Goal: Task Accomplishment & Management: Manage account settings

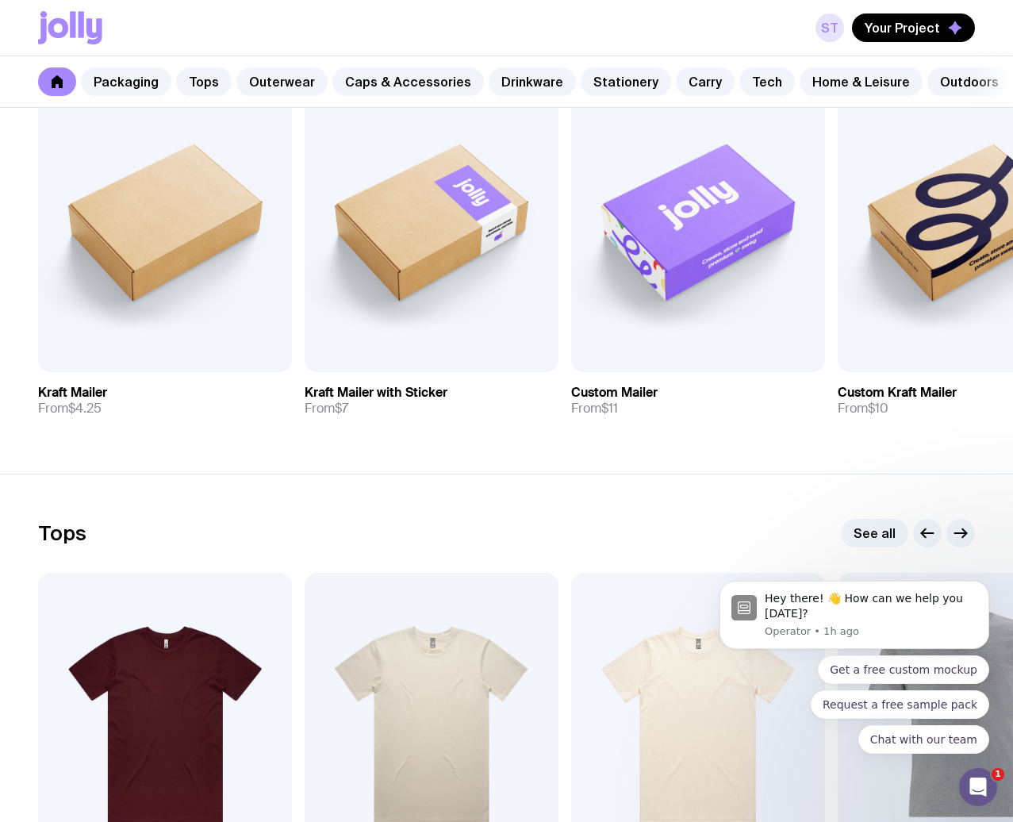
click at [829, 35] on link "St" at bounding box center [829, 27] width 29 height 29
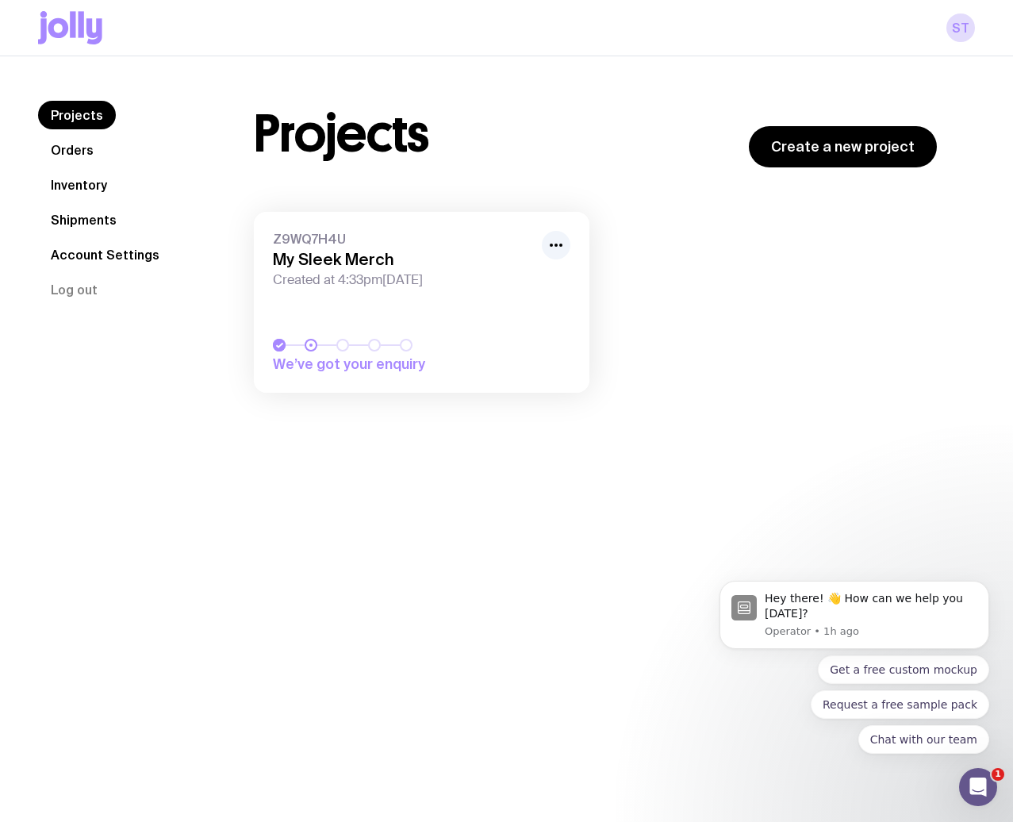
click at [327, 242] on span "Z9WQ7H4U" at bounding box center [402, 239] width 259 height 16
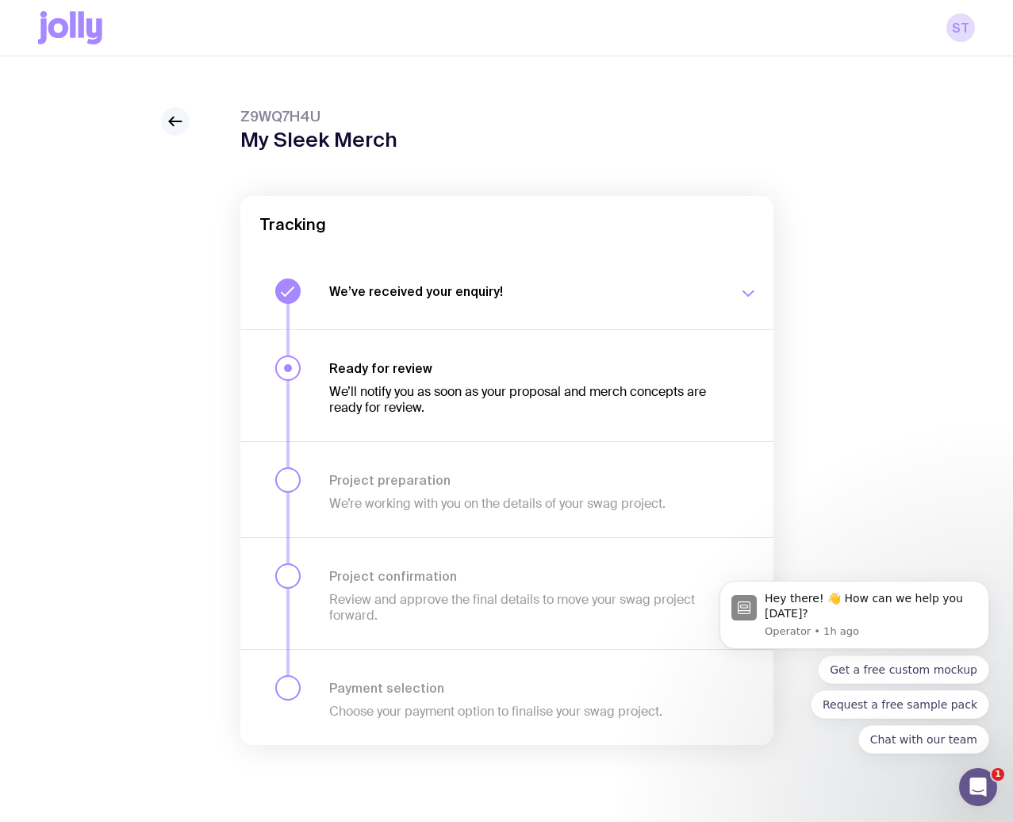
click at [180, 131] on icon at bounding box center [175, 121] width 19 height 19
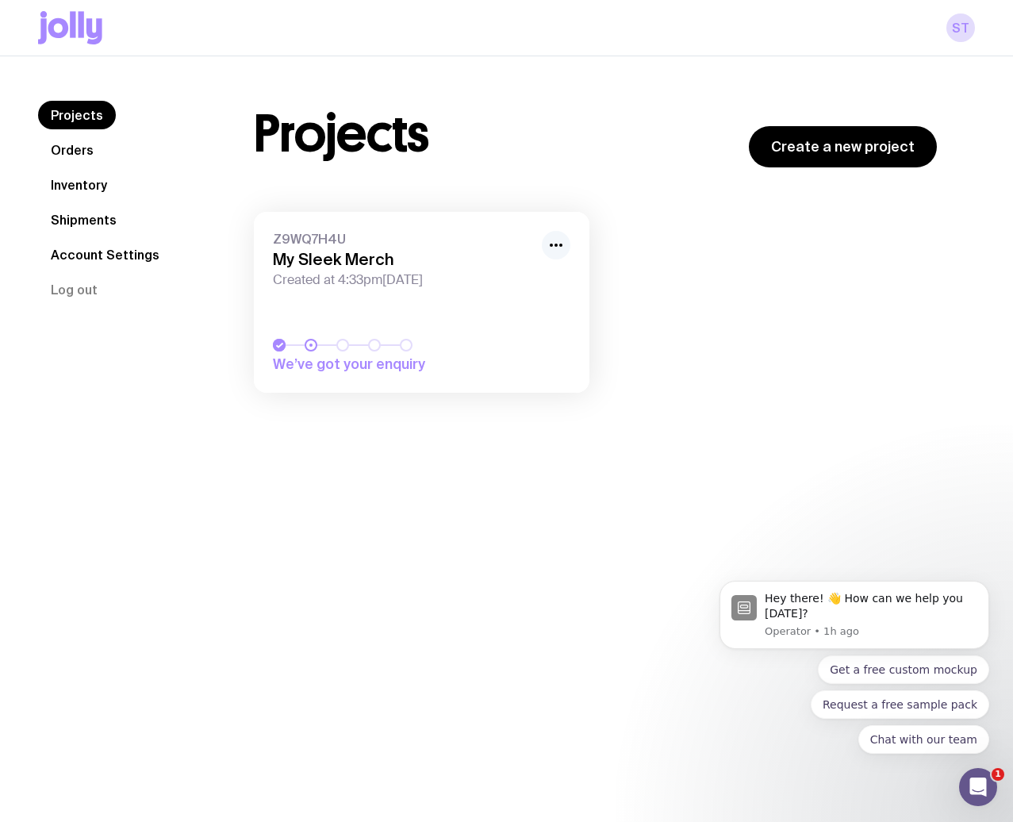
click at [561, 250] on icon "button" at bounding box center [555, 245] width 19 height 19
click at [538, 278] on button "Rename" at bounding box center [519, 280] width 76 height 16
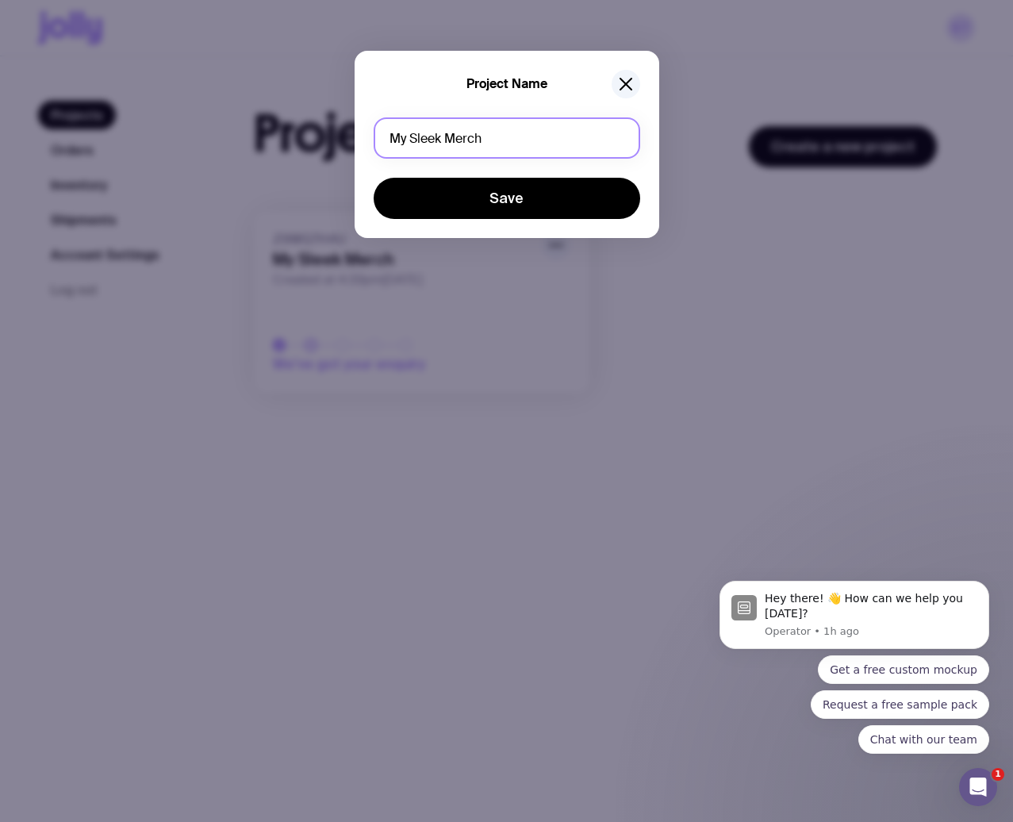
click at [556, 148] on input "My Sleek Merch" at bounding box center [507, 137] width 266 height 41
type input "M"
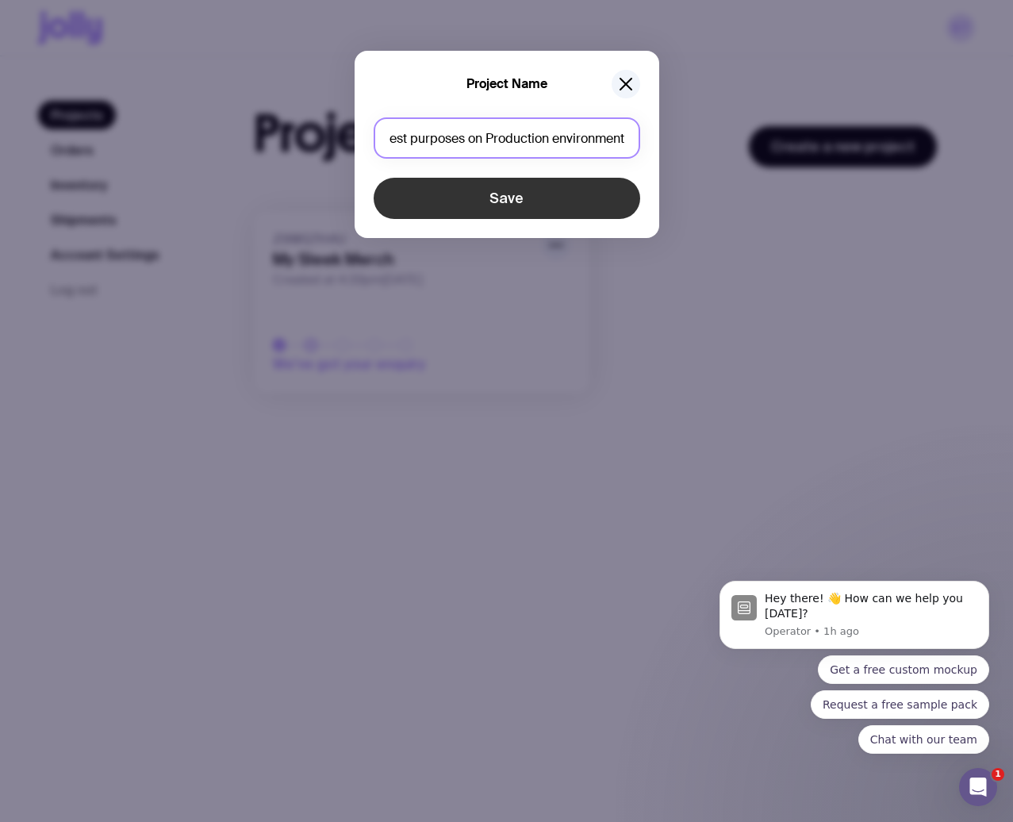
type input "This project for test purposes on Production environment"
click at [510, 181] on button "Save" at bounding box center [507, 198] width 266 height 41
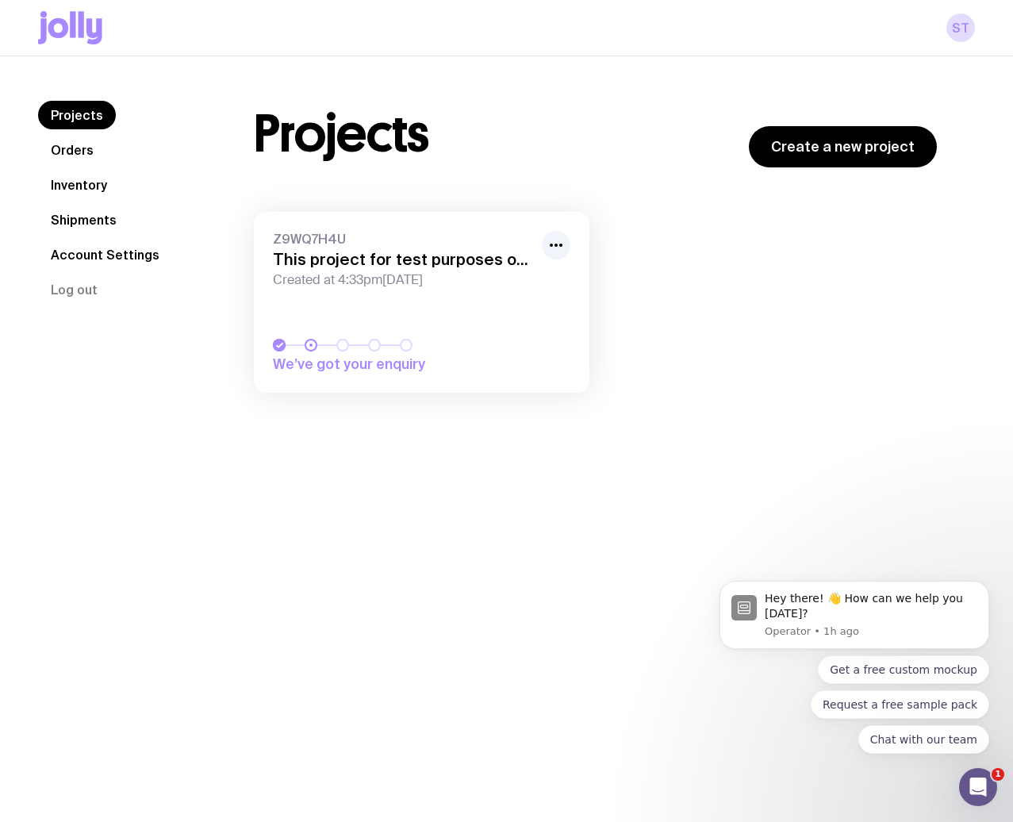
click at [76, 157] on link "Orders" at bounding box center [72, 150] width 68 height 29
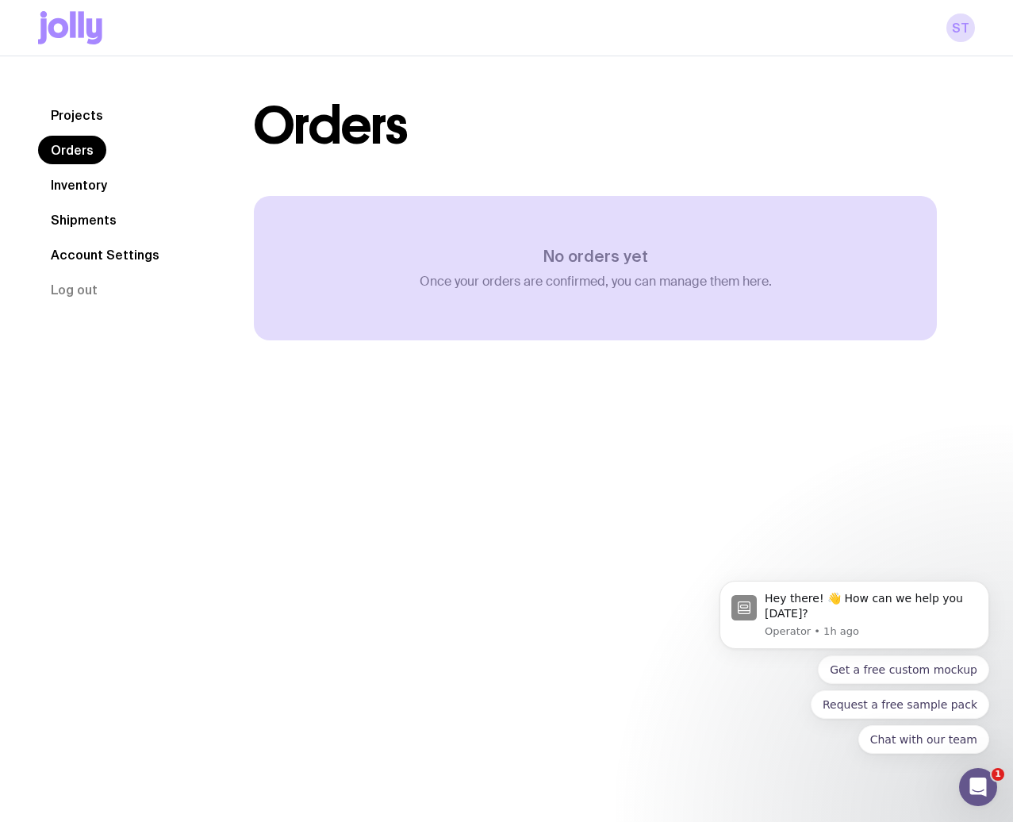
click at [90, 186] on link "Inventory" at bounding box center [79, 185] width 82 height 29
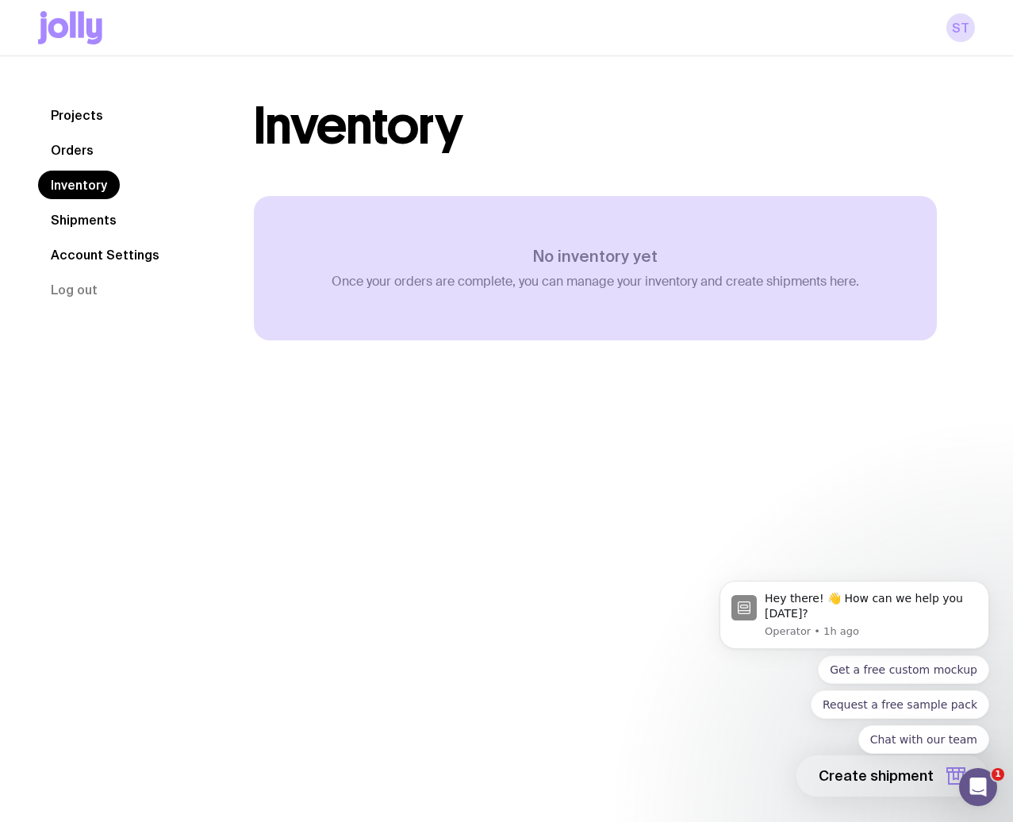
click at [98, 222] on link "Shipments" at bounding box center [83, 219] width 91 height 29
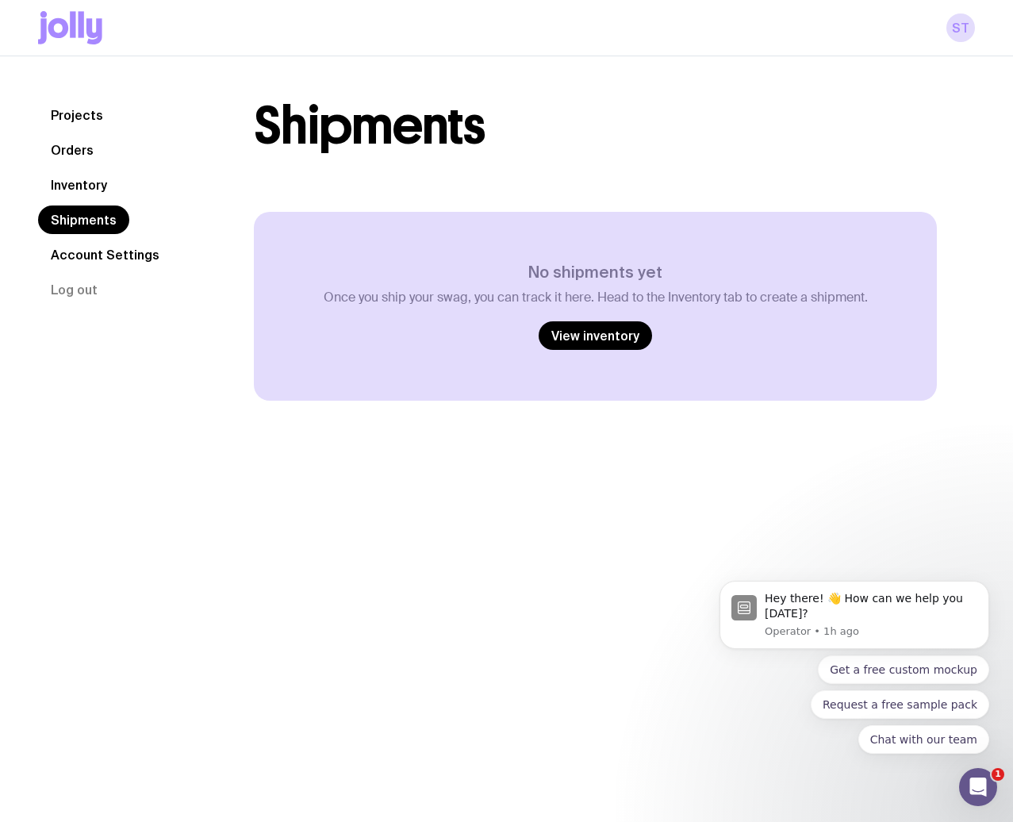
click at [101, 247] on link "Account Settings" at bounding box center [105, 254] width 134 height 29
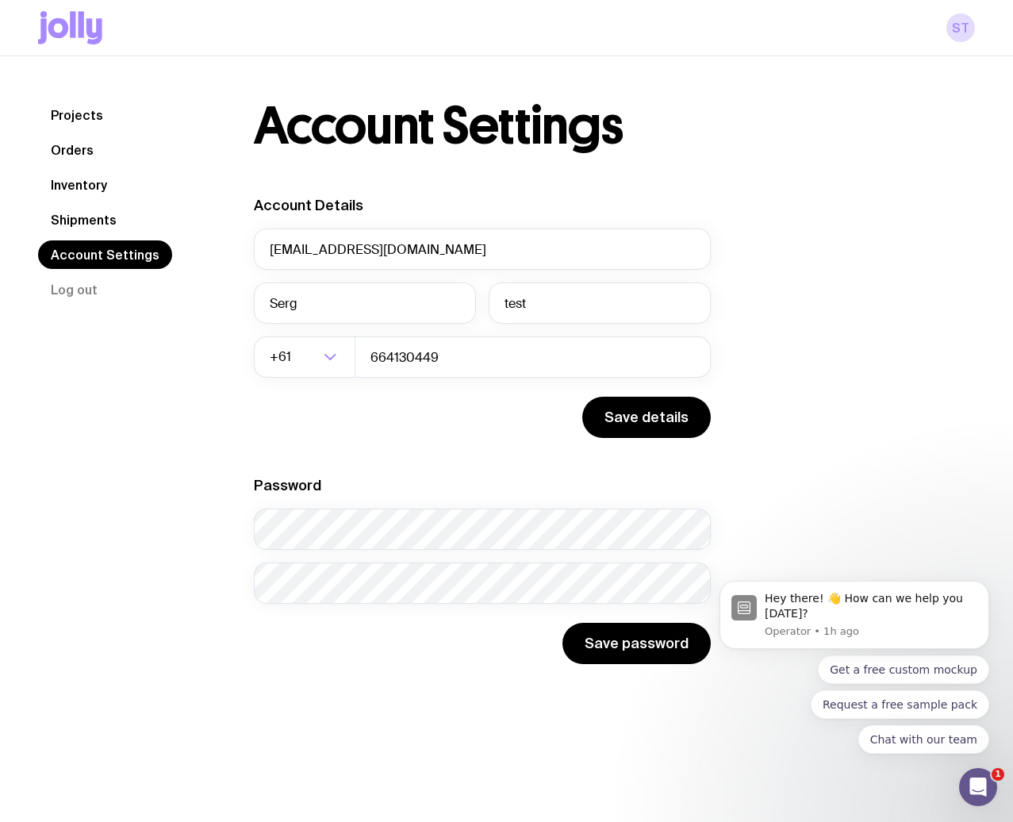
click at [81, 118] on link "Projects" at bounding box center [77, 115] width 78 height 29
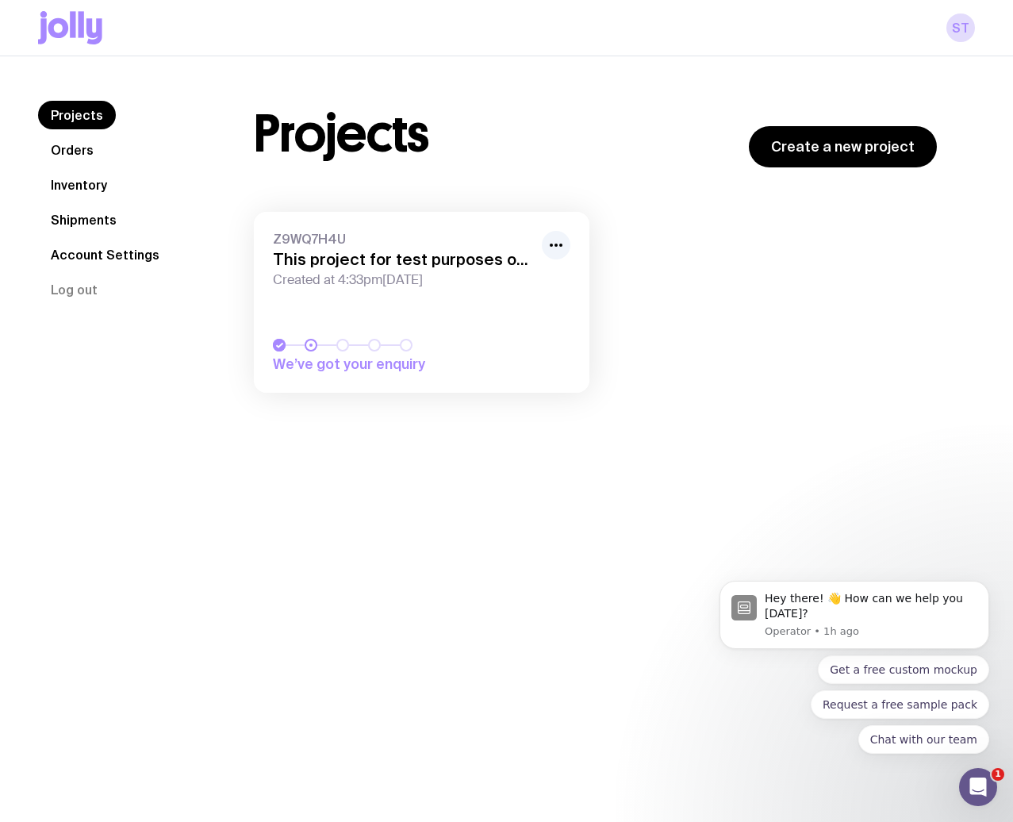
click at [83, 254] on link "Account Settings" at bounding box center [105, 254] width 134 height 29
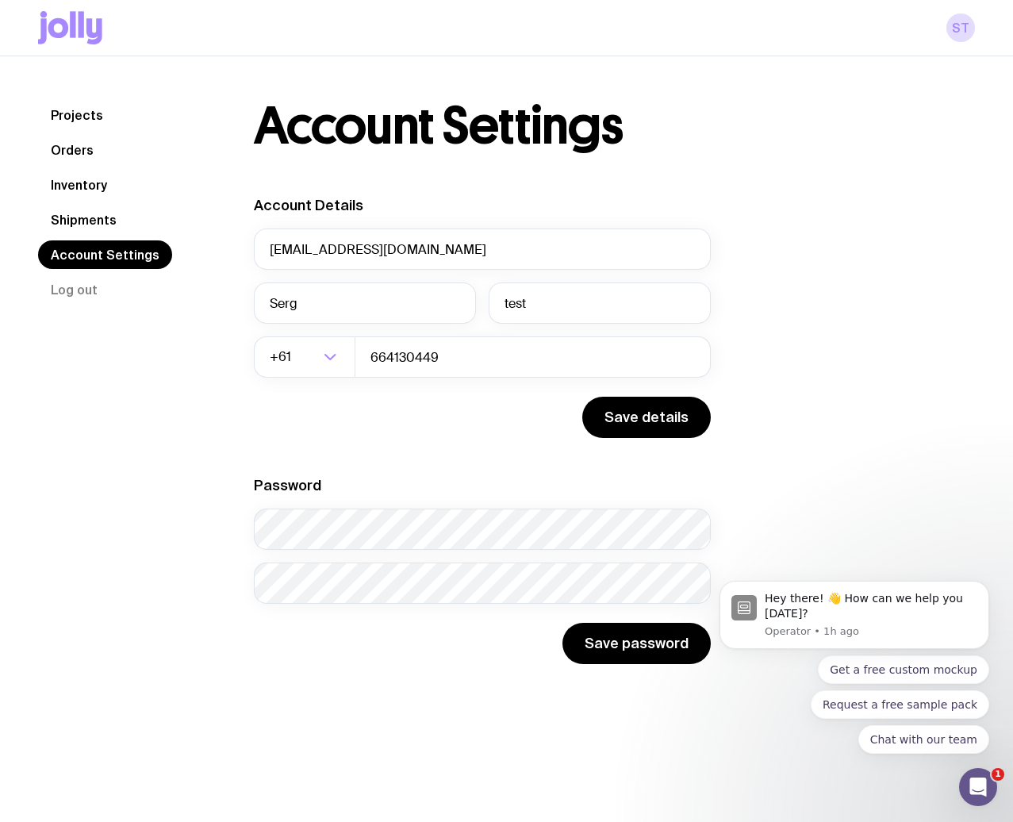
click at [103, 125] on link "Projects" at bounding box center [77, 115] width 78 height 29
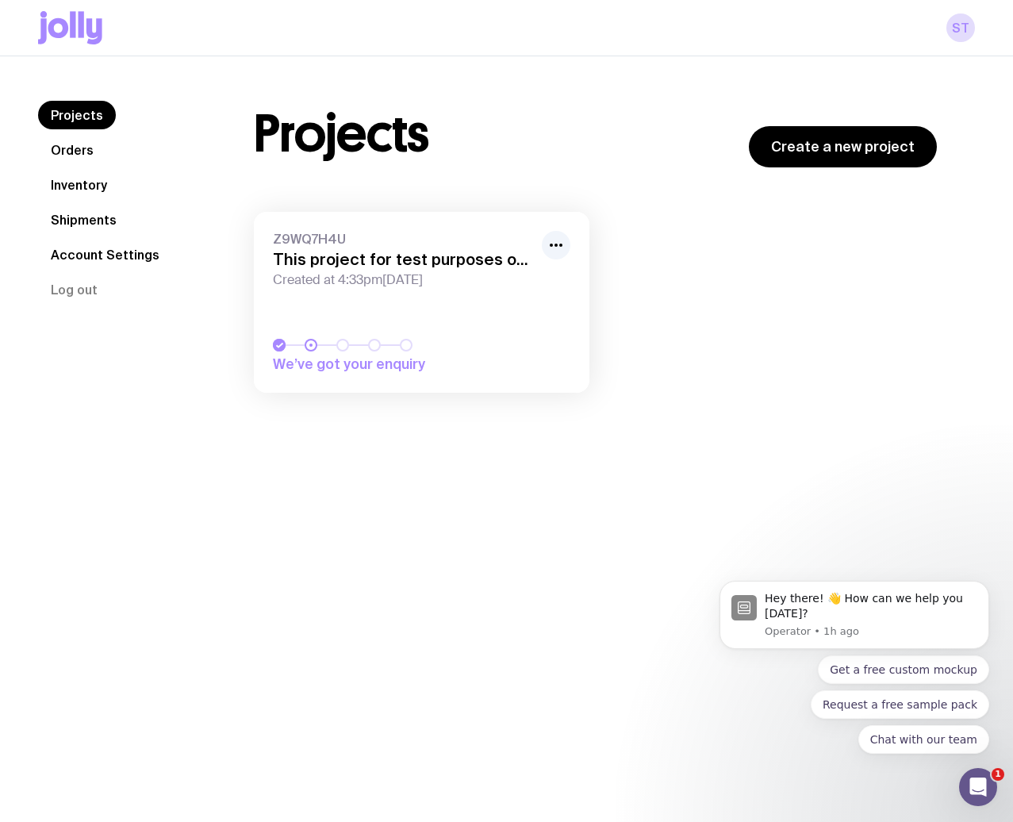
click at [59, 29] on icon at bounding box center [70, 27] width 64 height 33
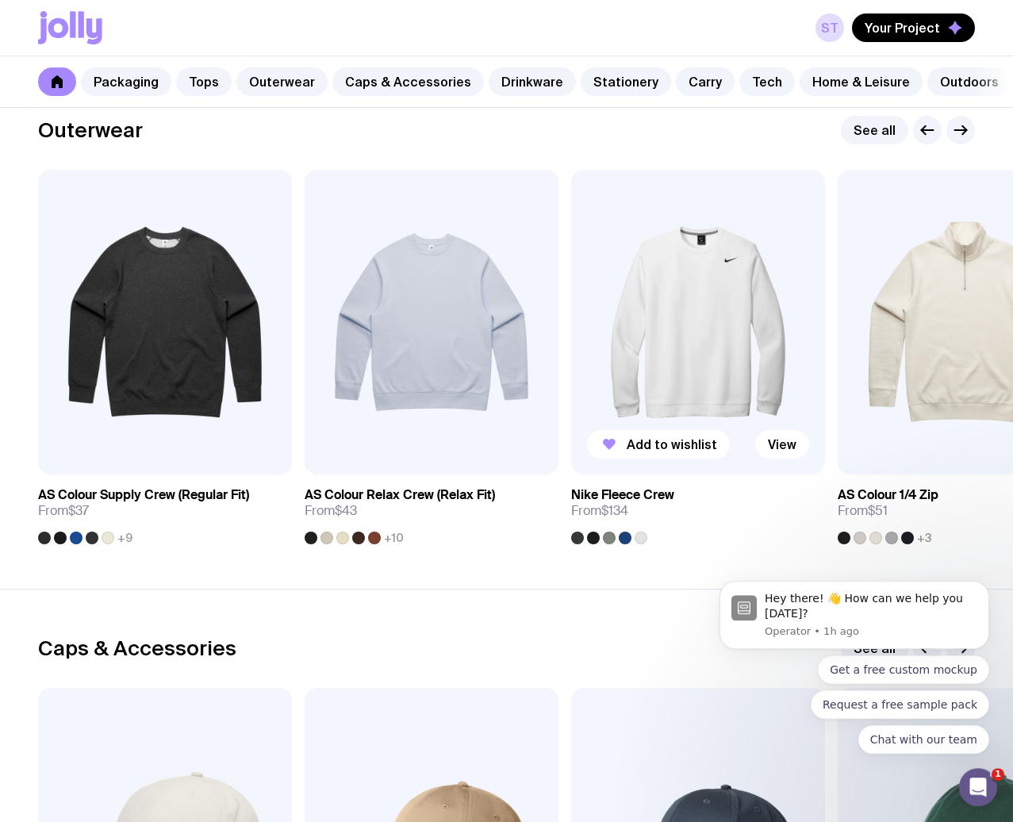
scroll to position [1358, 0]
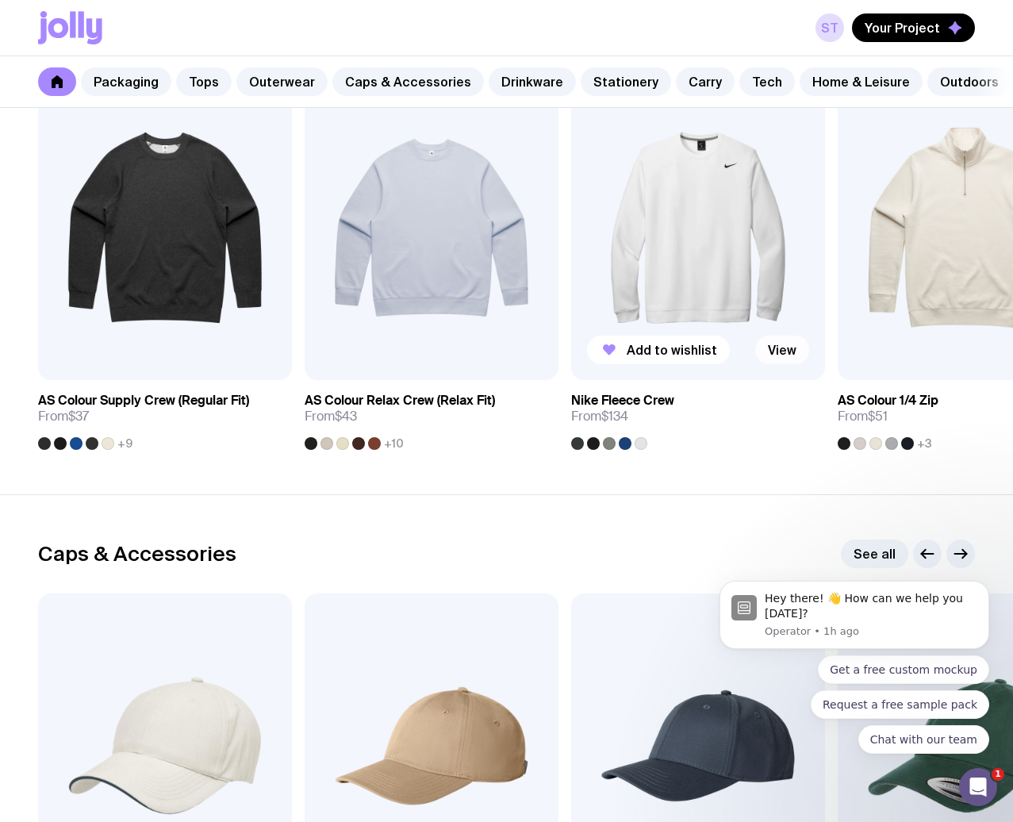
click at [772, 364] on link "View" at bounding box center [782, 349] width 54 height 29
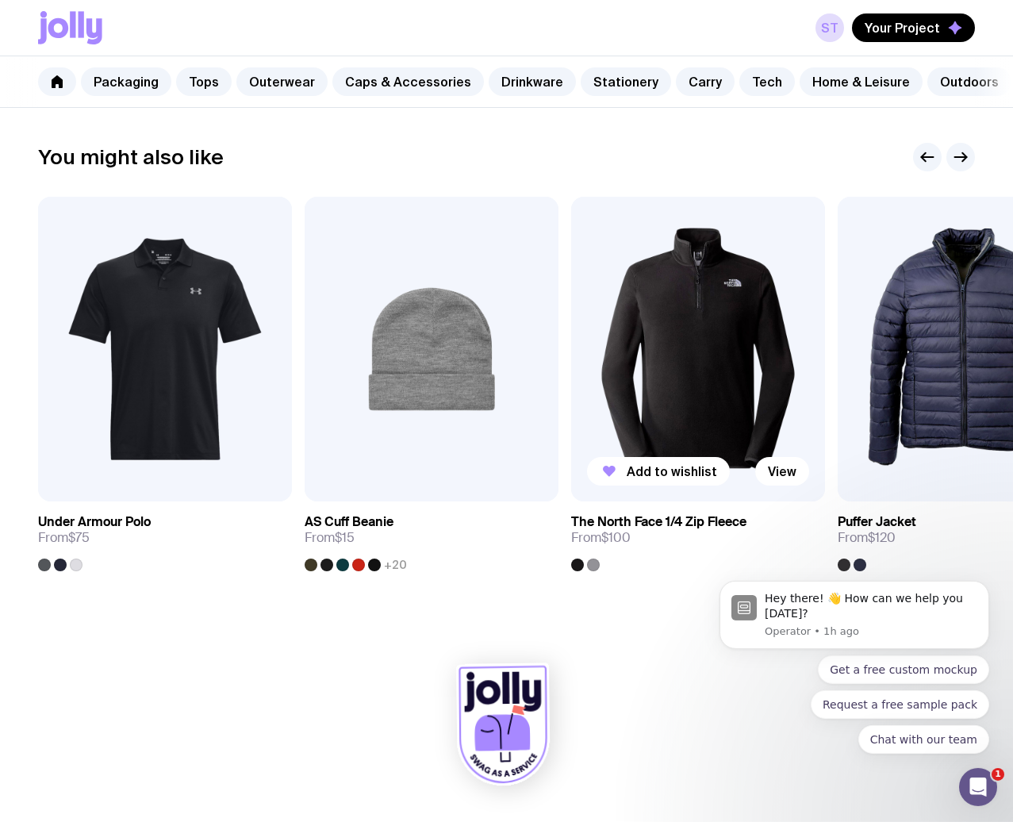
scroll to position [778, 0]
